Goal: Find specific fact

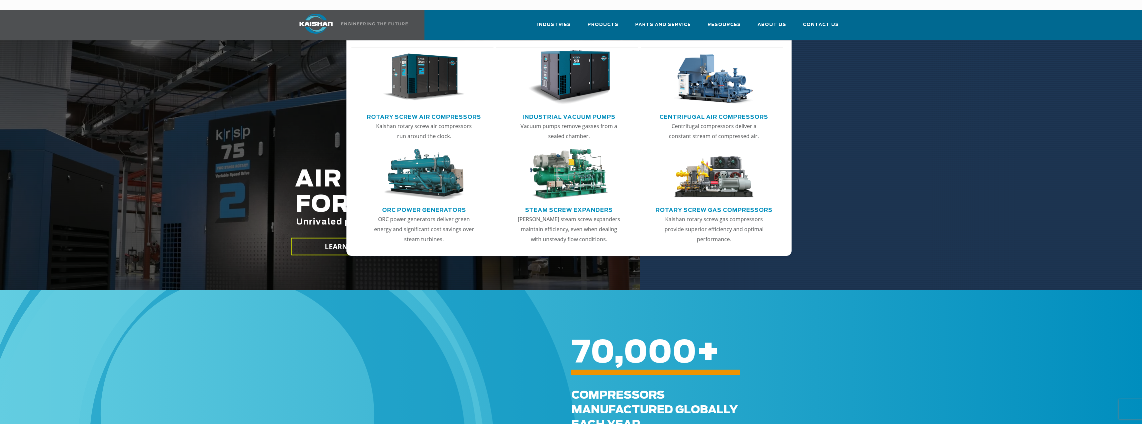
click at [428, 69] on img "Main menu" at bounding box center [424, 77] width 82 height 55
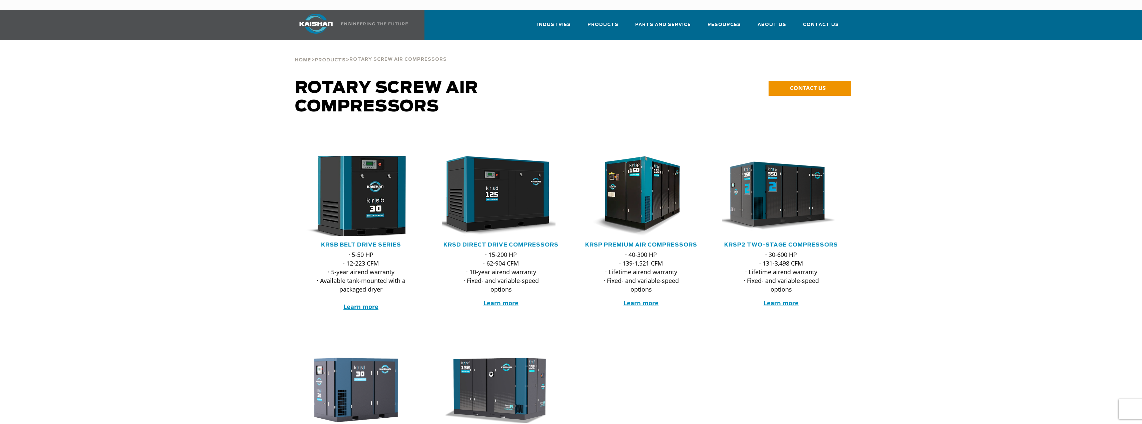
click at [358, 185] on img at bounding box center [356, 196] width 131 height 88
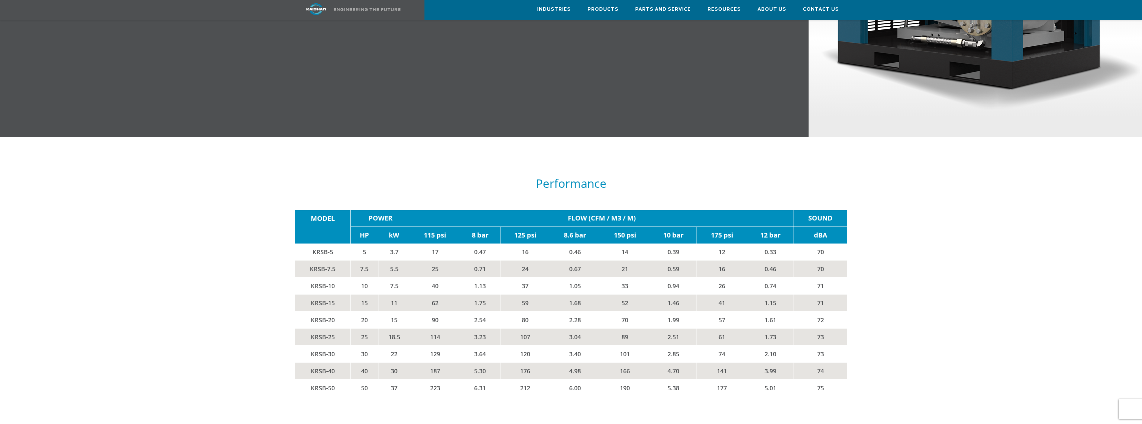
scroll to position [1034, 0]
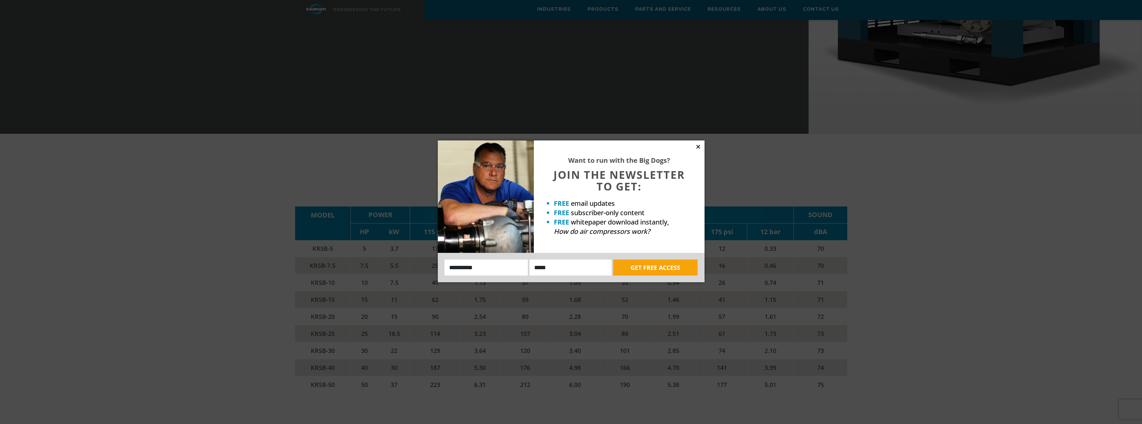
click at [698, 146] on icon at bounding box center [698, 147] width 4 height 4
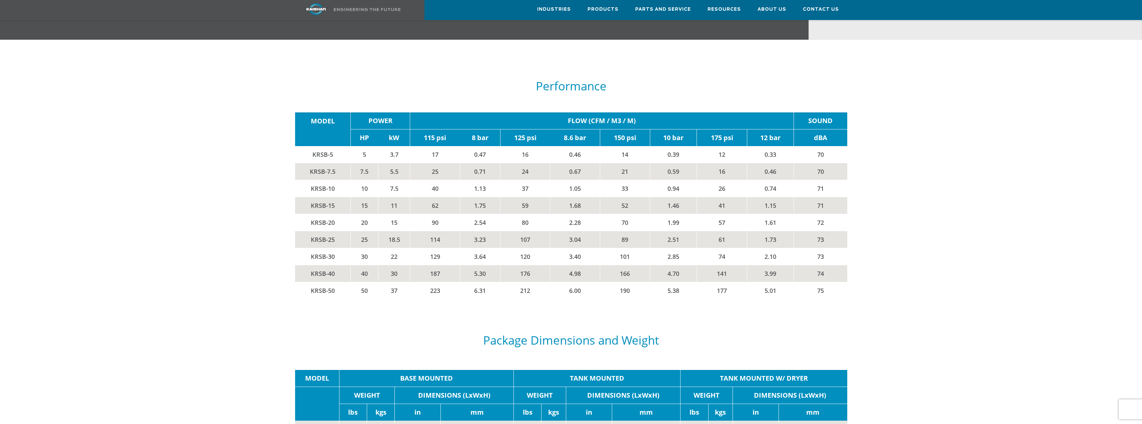
scroll to position [1101, 0]
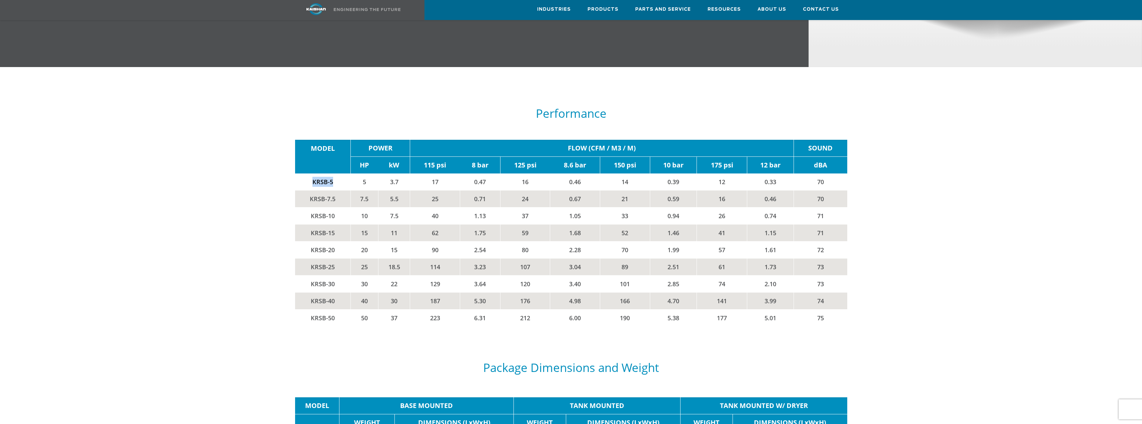
drag, startPoint x: 333, startPoint y: 170, endPoint x: 314, endPoint y: 172, distance: 19.7
click at [313, 173] on td "KRSB-5" at bounding box center [323, 181] width 56 height 17
copy td "KRSB-5"
